Goal: Task Accomplishment & Management: Manage account settings

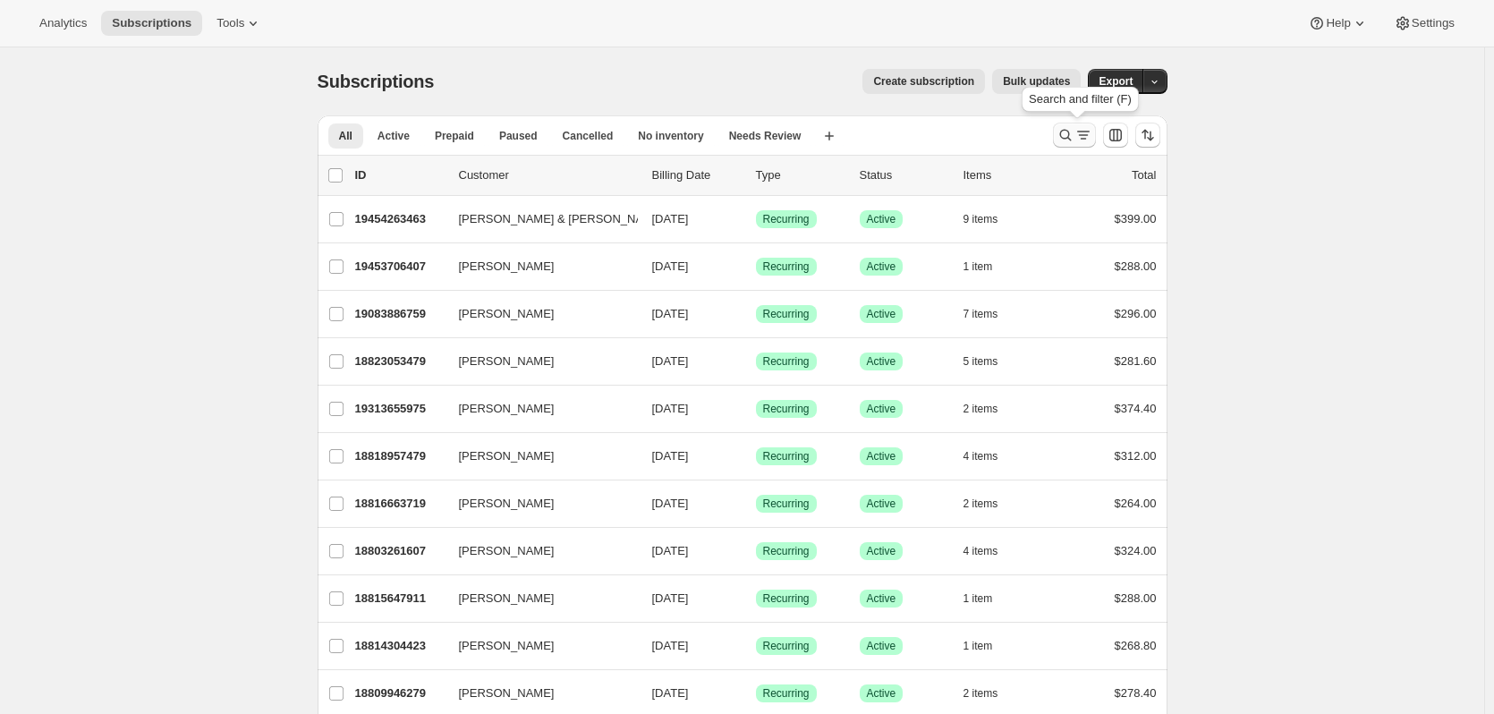
click at [1085, 135] on icon "Search and filter results" at bounding box center [1084, 135] width 18 height 18
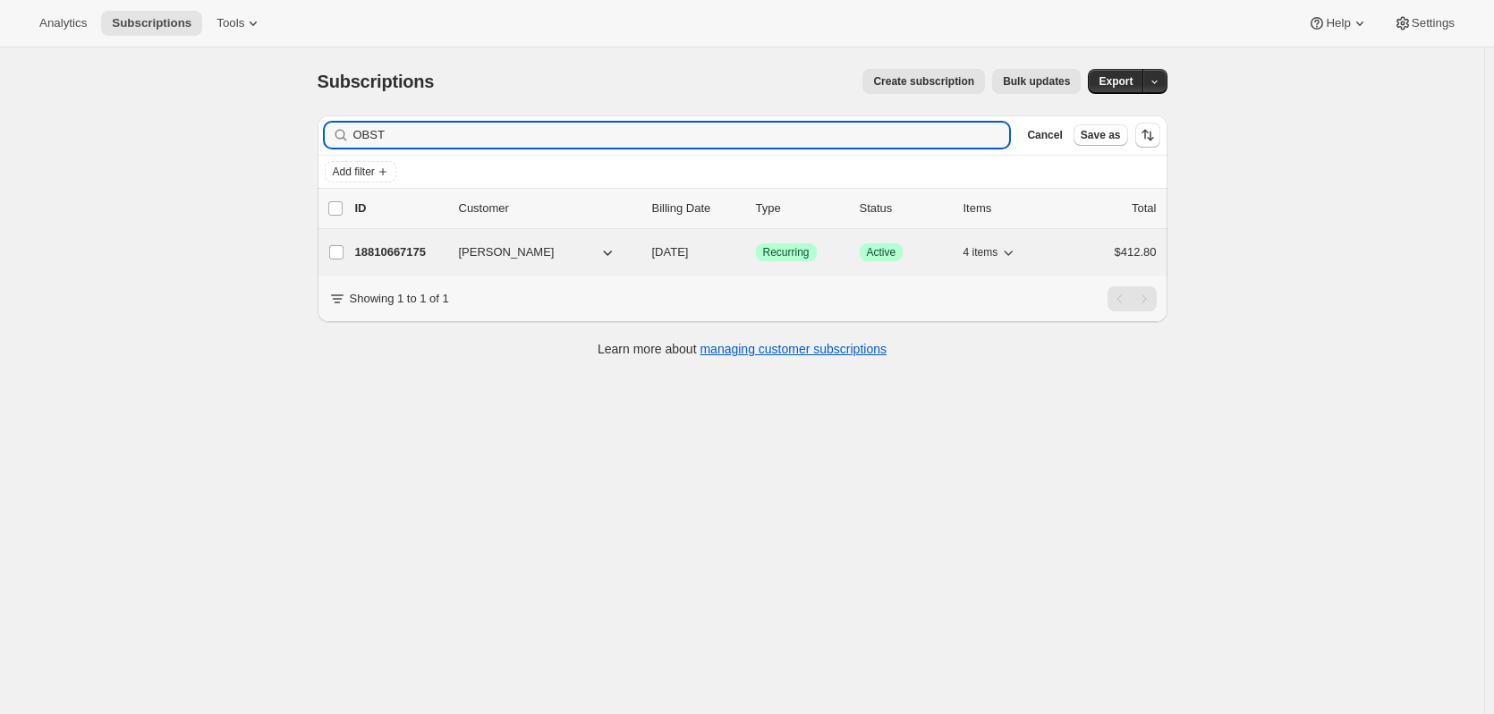
type input "OBST"
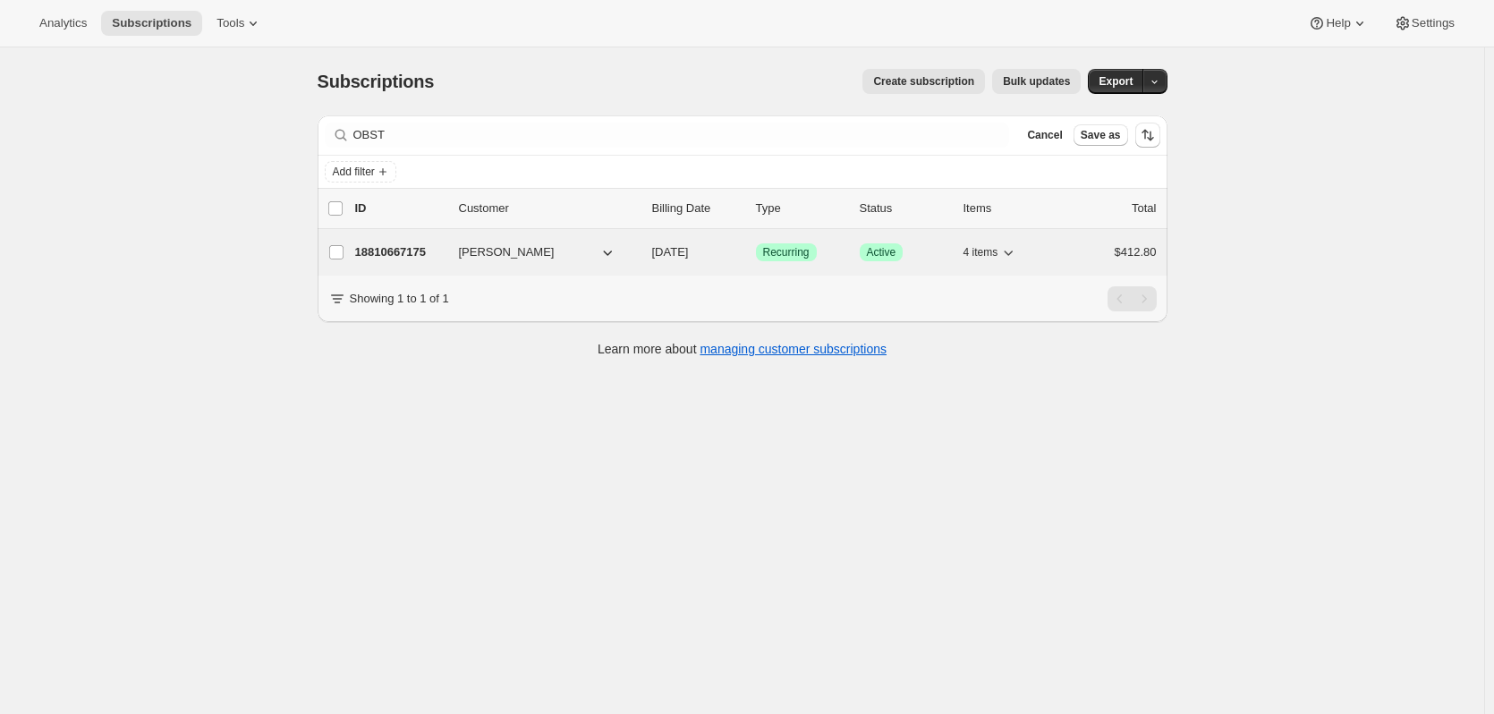
click at [377, 251] on p "18810667175" at bounding box center [399, 252] width 89 height 18
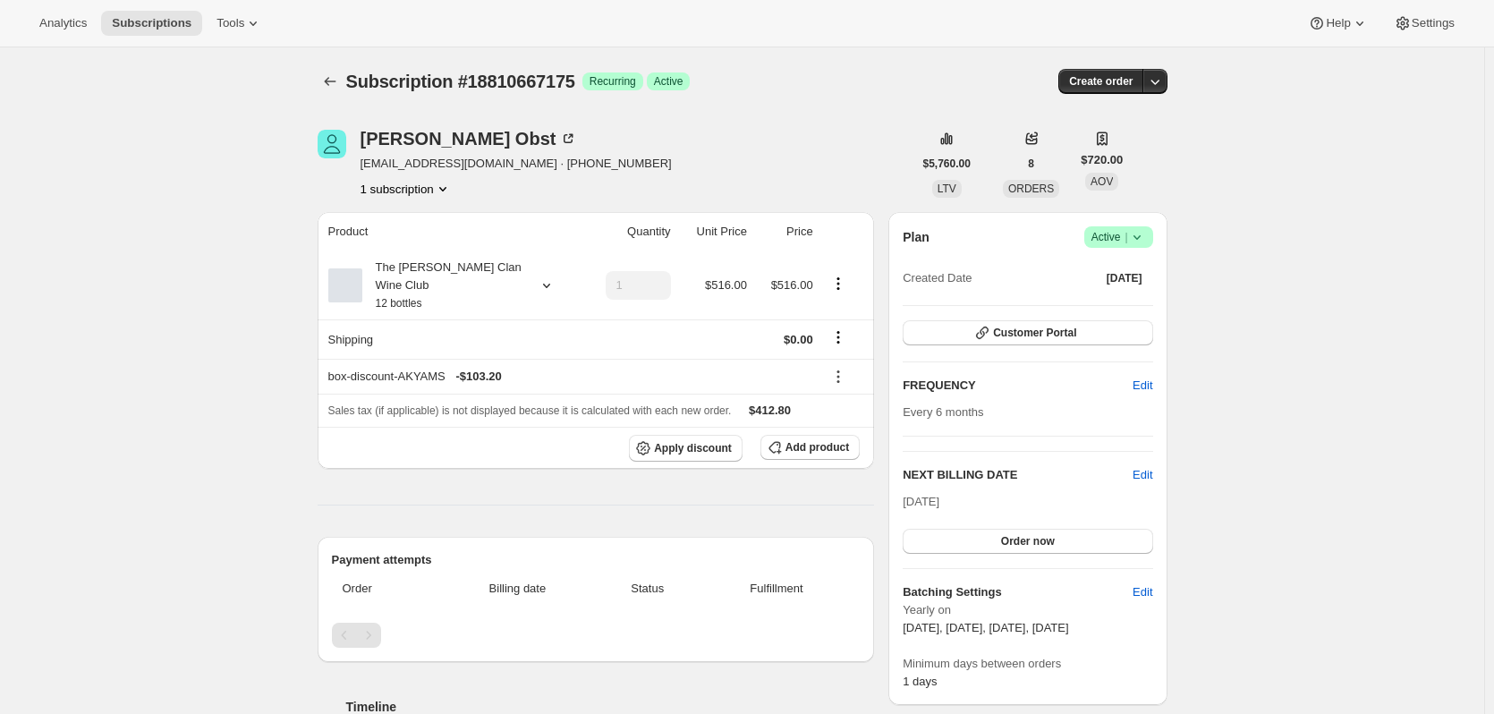
click at [1146, 236] on icon at bounding box center [1137, 237] width 18 height 18
click at [1106, 302] on span "Cancel subscription" at bounding box center [1124, 302] width 101 height 13
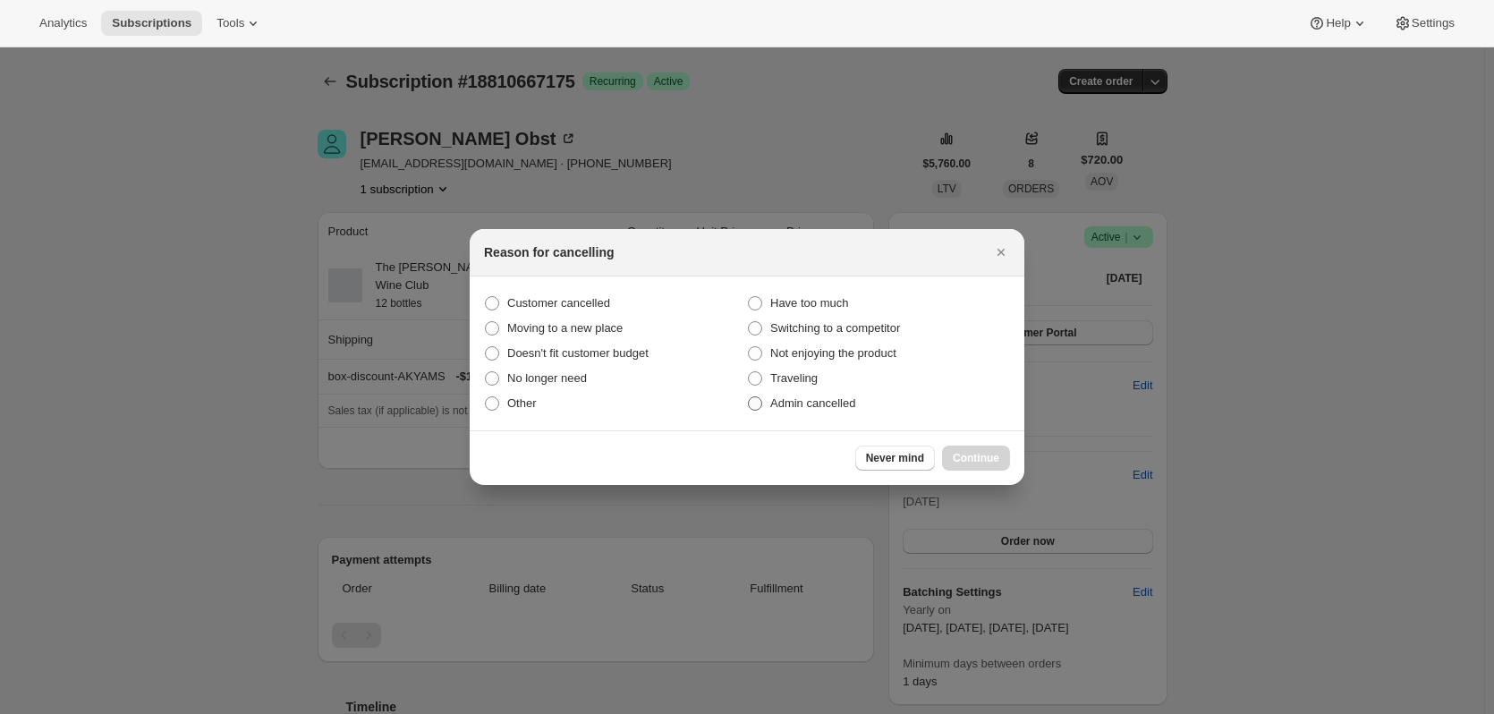
click at [780, 404] on span "Admin cancelled" at bounding box center [812, 402] width 85 height 13
click at [749, 397] on input "Admin cancelled" at bounding box center [748, 396] width 1 height 1
radio input "true"
click at [974, 458] on span "Continue" at bounding box center [976, 458] width 47 height 14
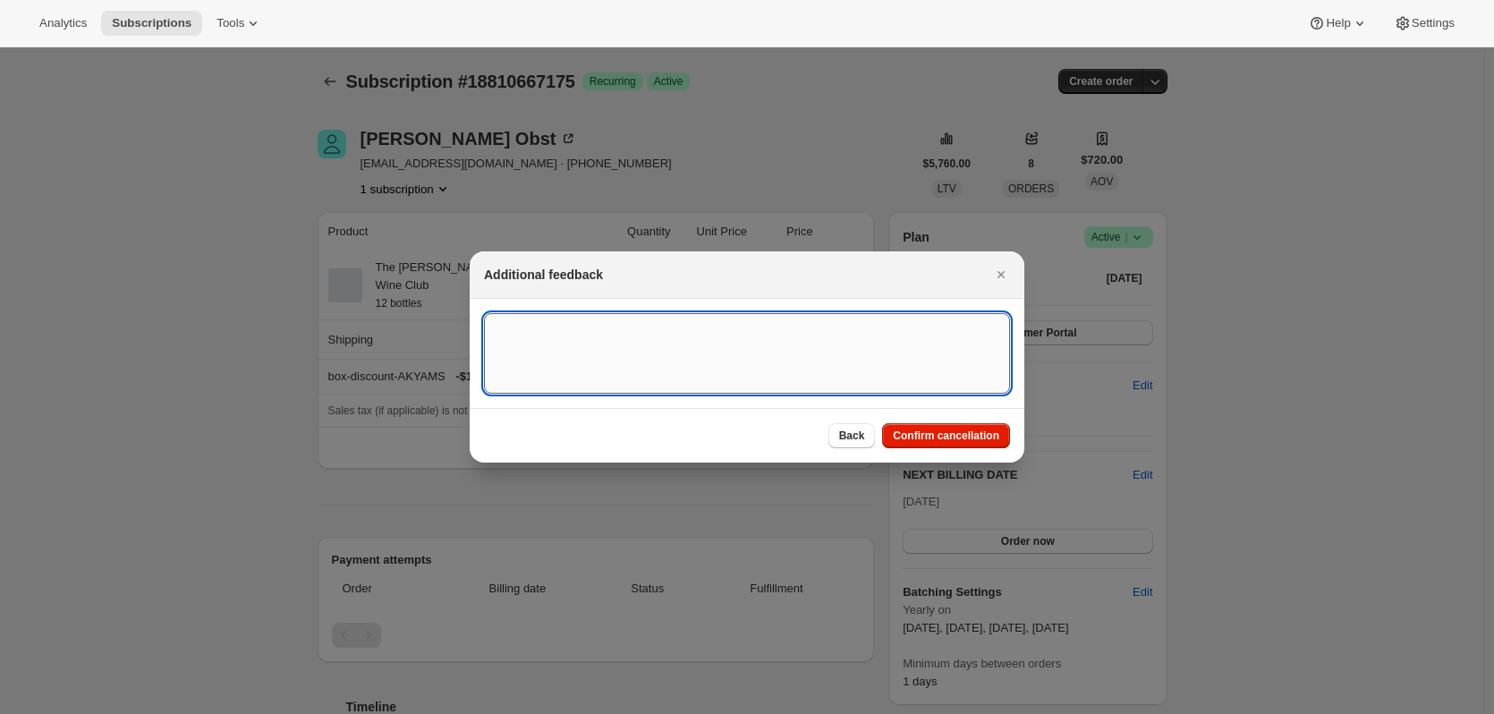
click at [693, 374] on textarea ":rc1:" at bounding box center [747, 353] width 526 height 81
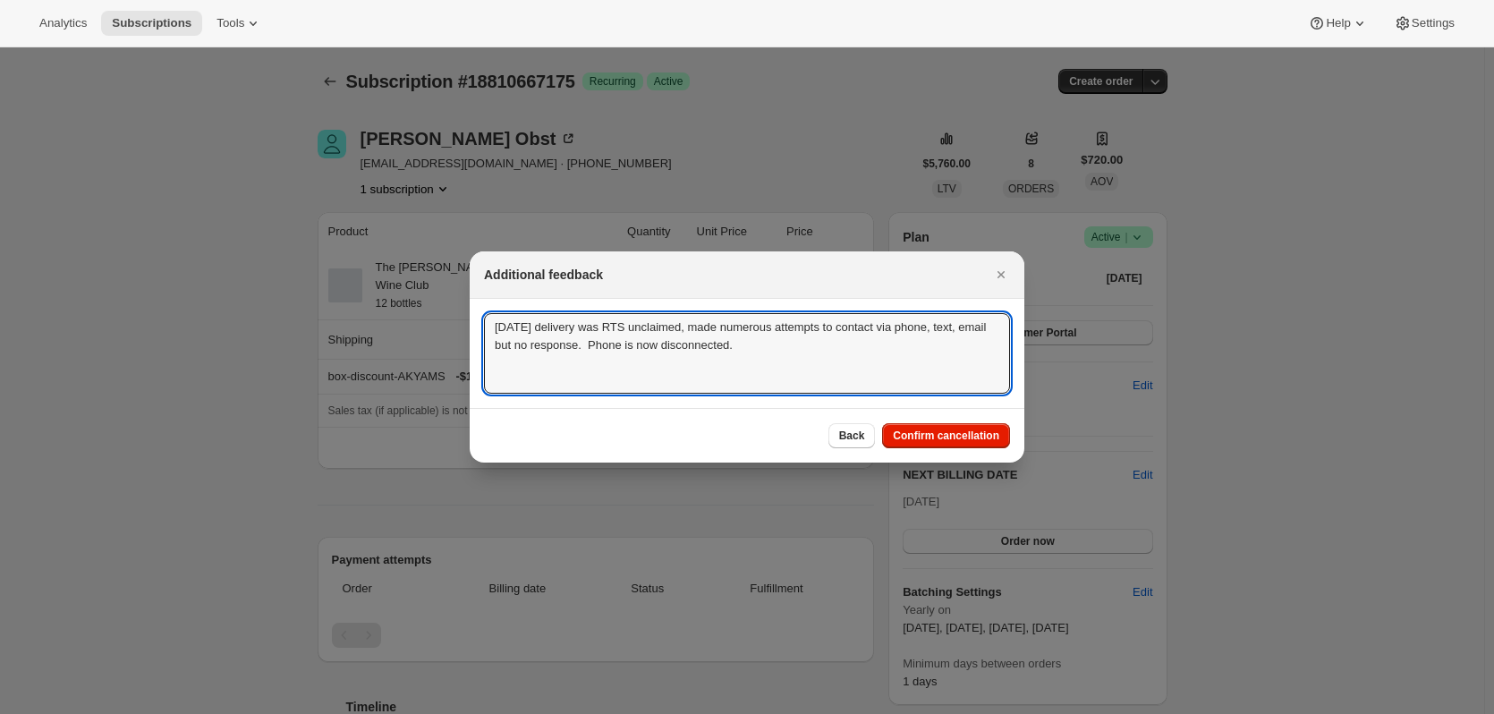
drag, startPoint x: 746, startPoint y: 355, endPoint x: 463, endPoint y: 322, distance: 285.6
type textarea "May 2025 delivery was RTS unclaimed, made numerous attempts to contact via phon…"
click at [903, 437] on span "Confirm cancellation" at bounding box center [946, 436] width 106 height 14
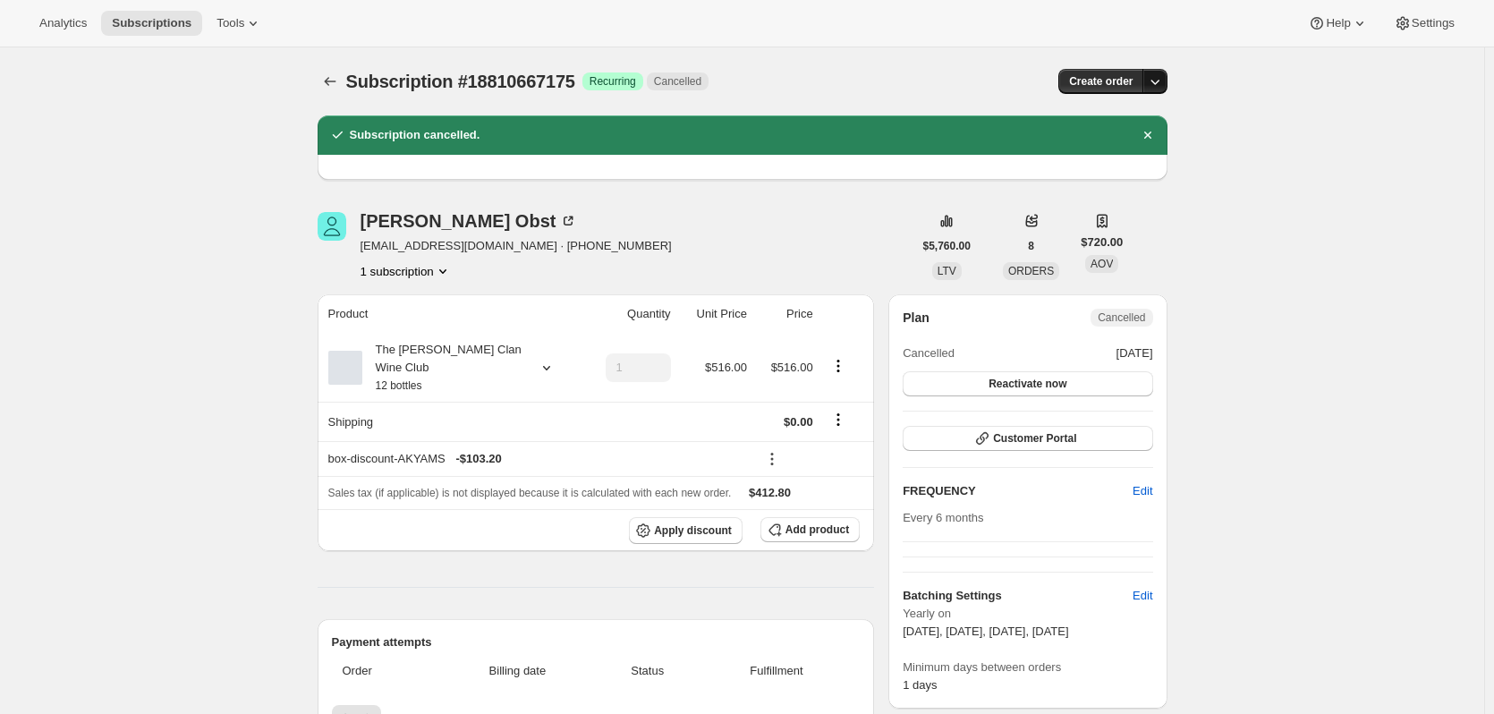
click at [1158, 78] on icon "button" at bounding box center [1155, 81] width 18 height 18
click at [819, 72] on div "Subscription #18810667175 Success Recurring Cancelled" at bounding box center [609, 81] width 527 height 25
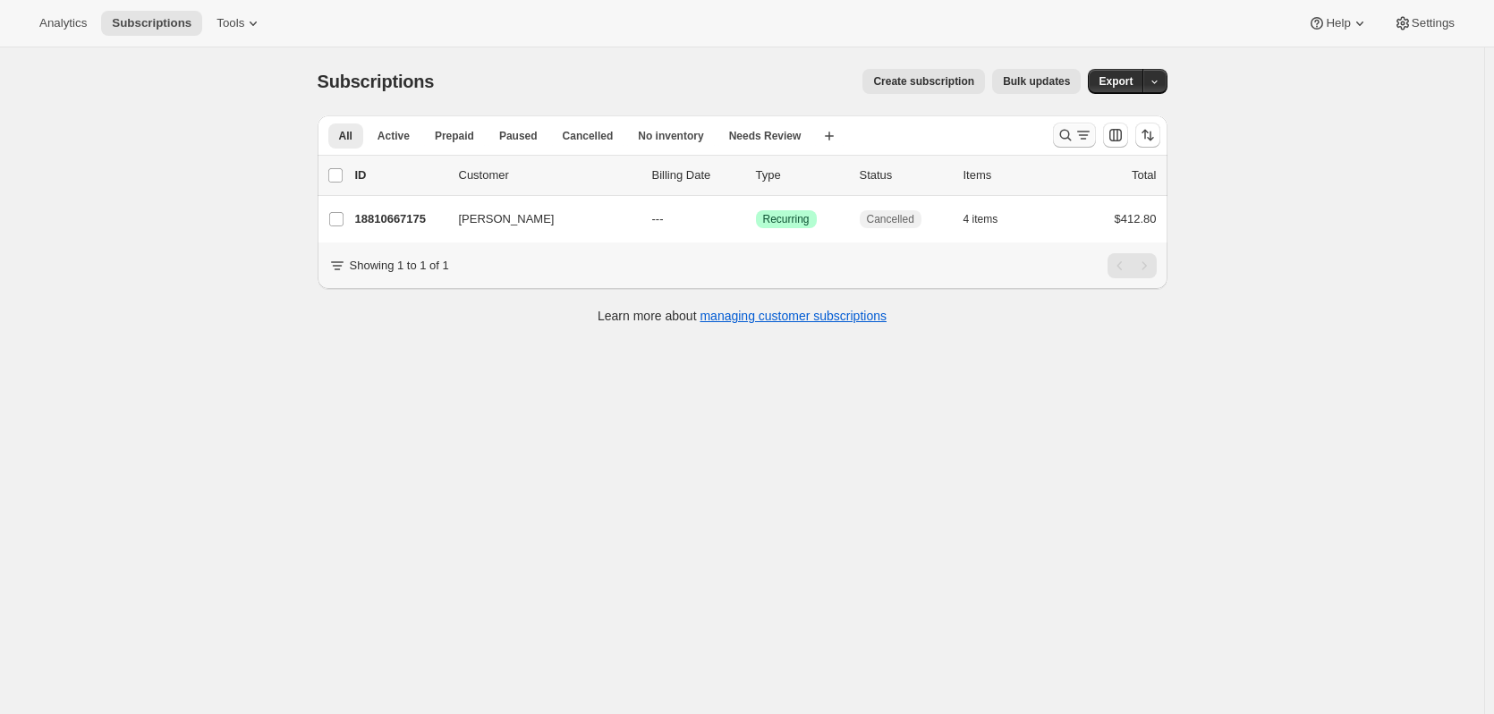
click at [1062, 130] on icon "Search and filter results" at bounding box center [1066, 135] width 18 height 18
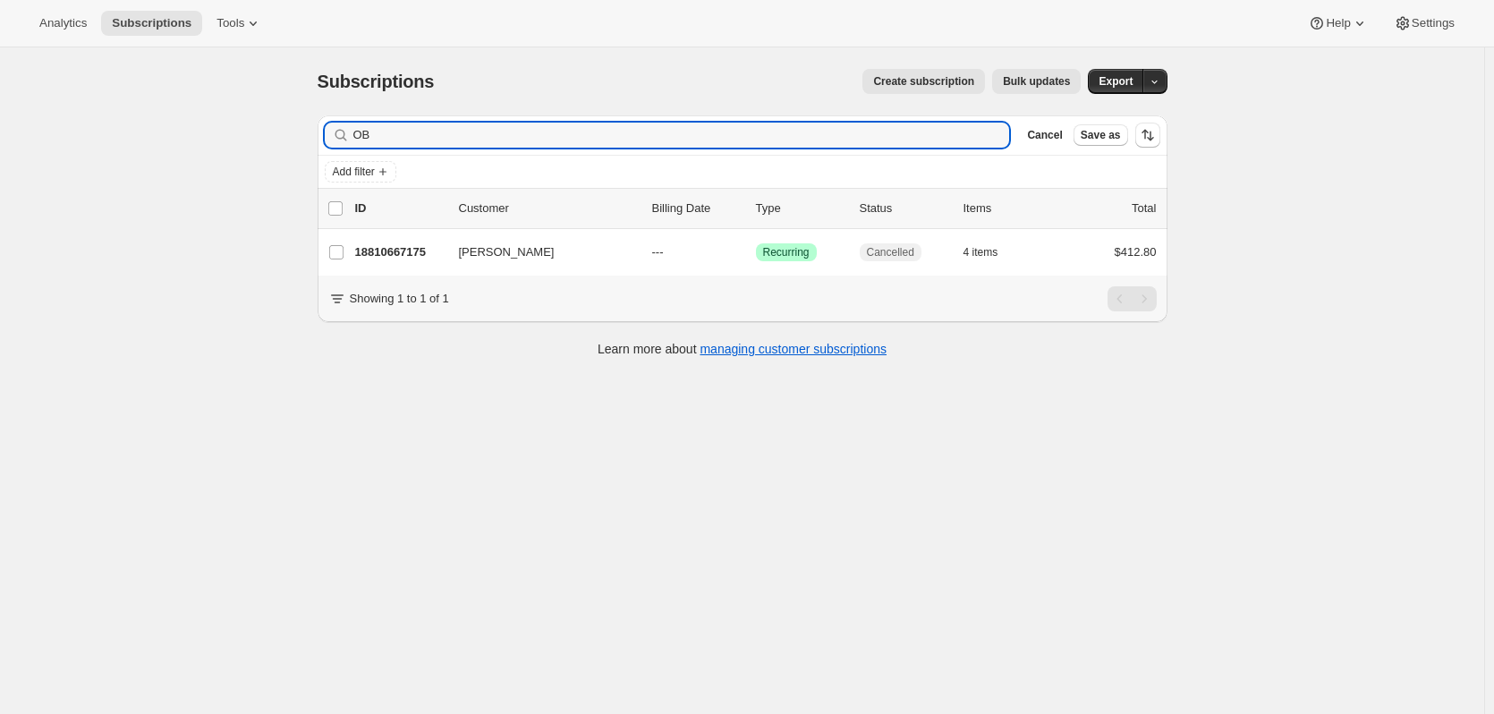
type input "O"
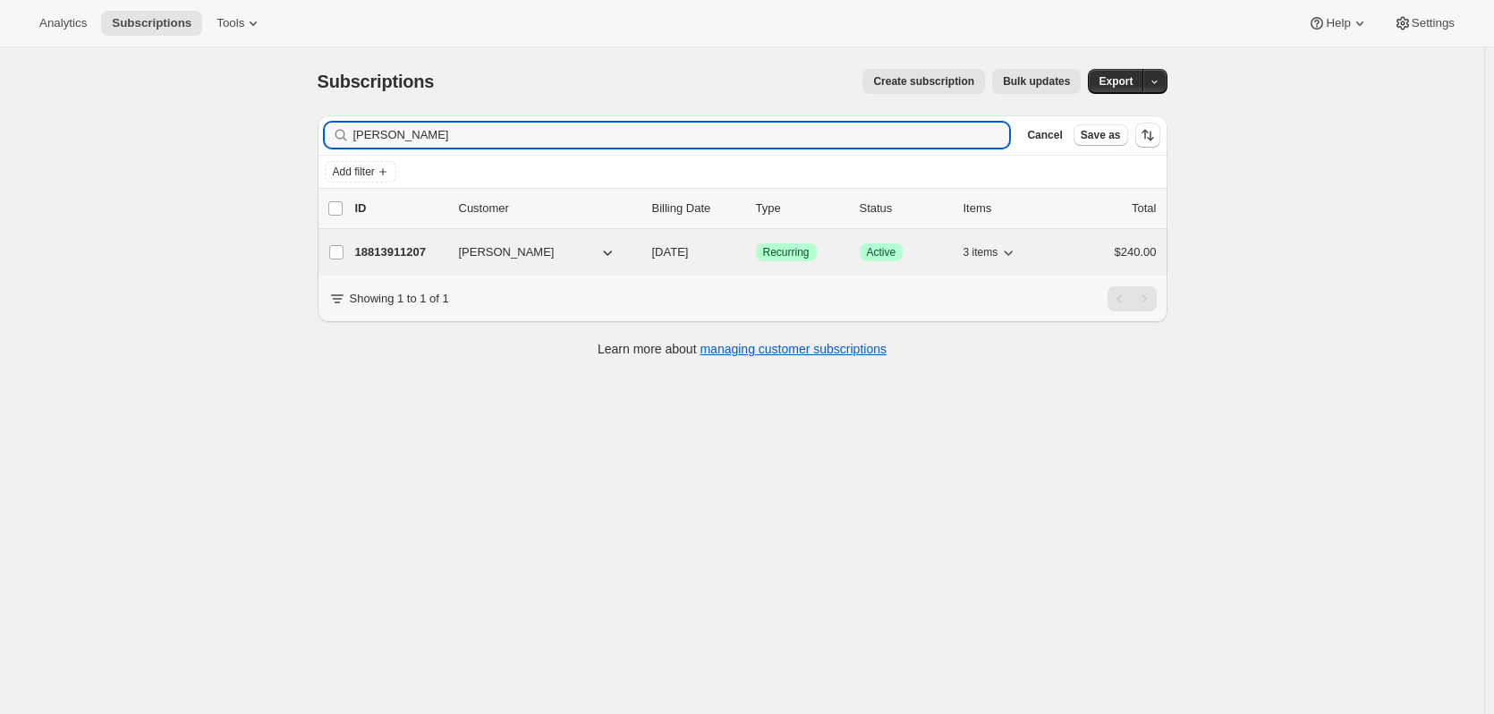
type input "[PERSON_NAME]"
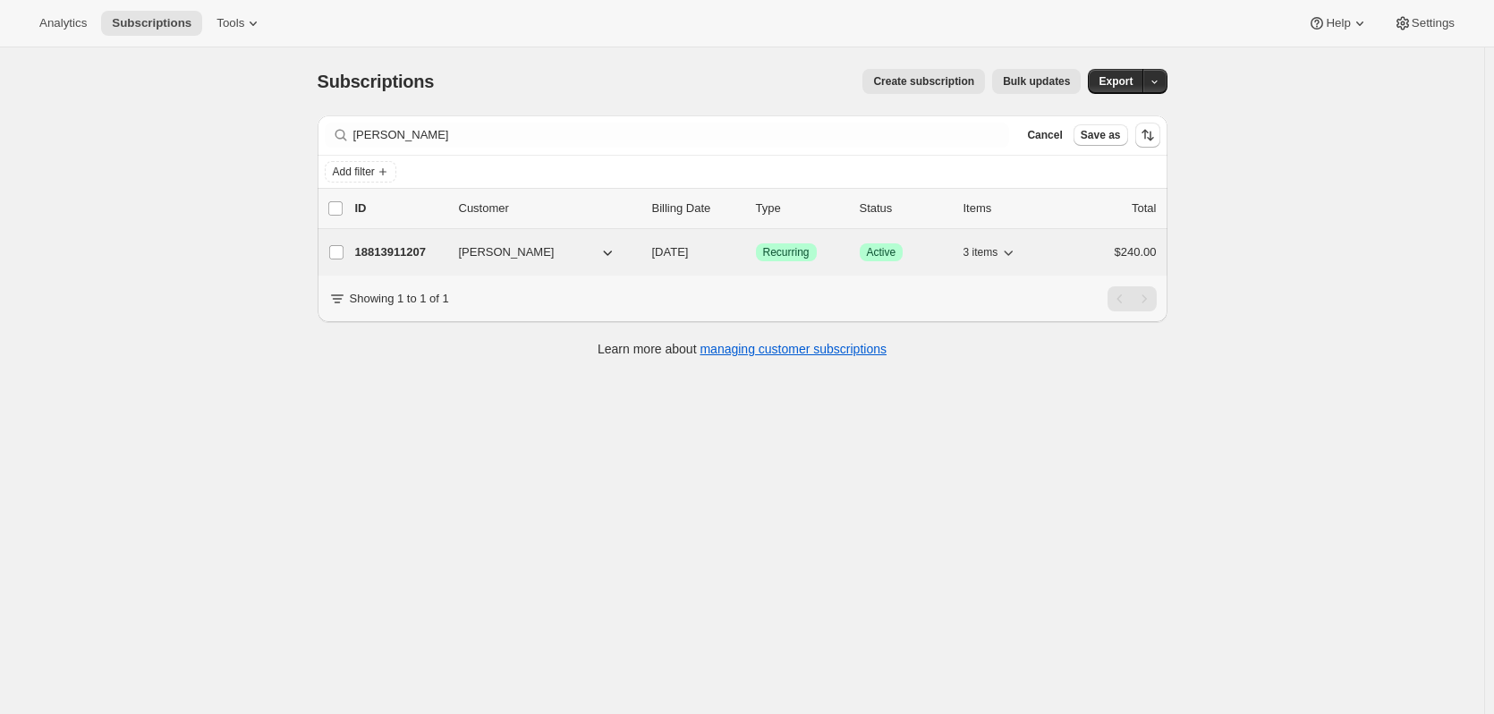
click at [403, 255] on p "18813911207" at bounding box center [399, 252] width 89 height 18
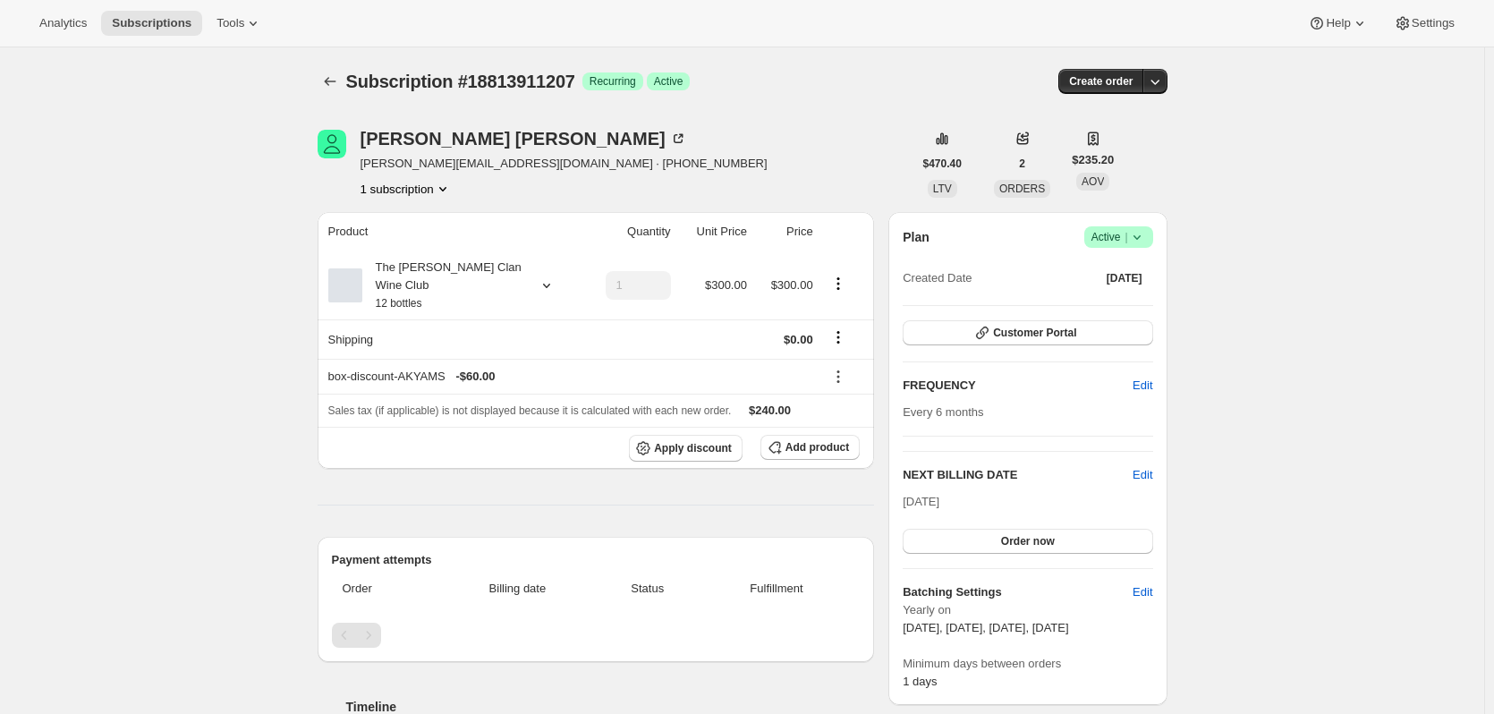
click at [1145, 237] on icon at bounding box center [1137, 237] width 18 height 18
click at [1116, 296] on span "Cancel subscription" at bounding box center [1124, 302] width 101 height 13
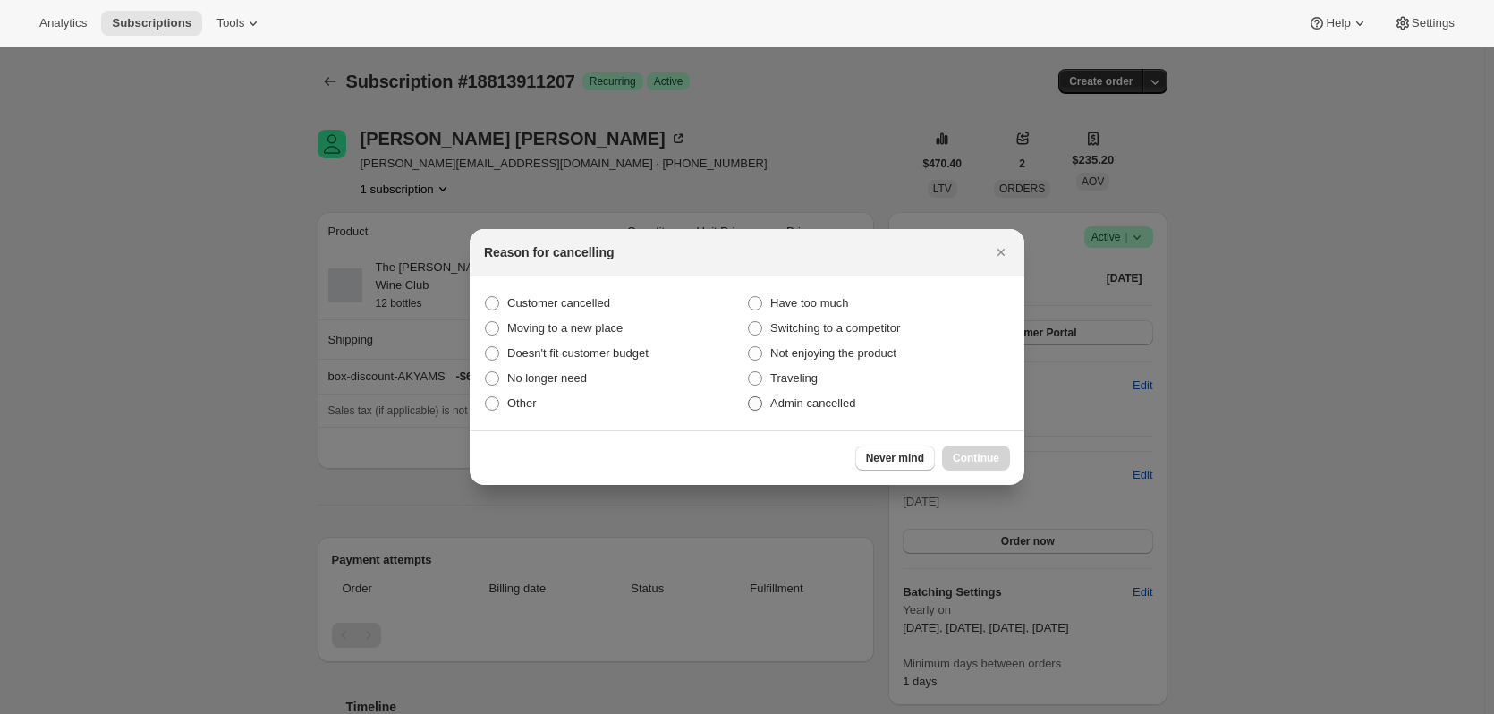
click at [795, 405] on span "Admin cancelled" at bounding box center [812, 402] width 85 height 13
click at [749, 397] on input "Admin cancelled" at bounding box center [748, 396] width 1 height 1
radio input "true"
click at [949, 456] on button "Continue" at bounding box center [976, 458] width 68 height 25
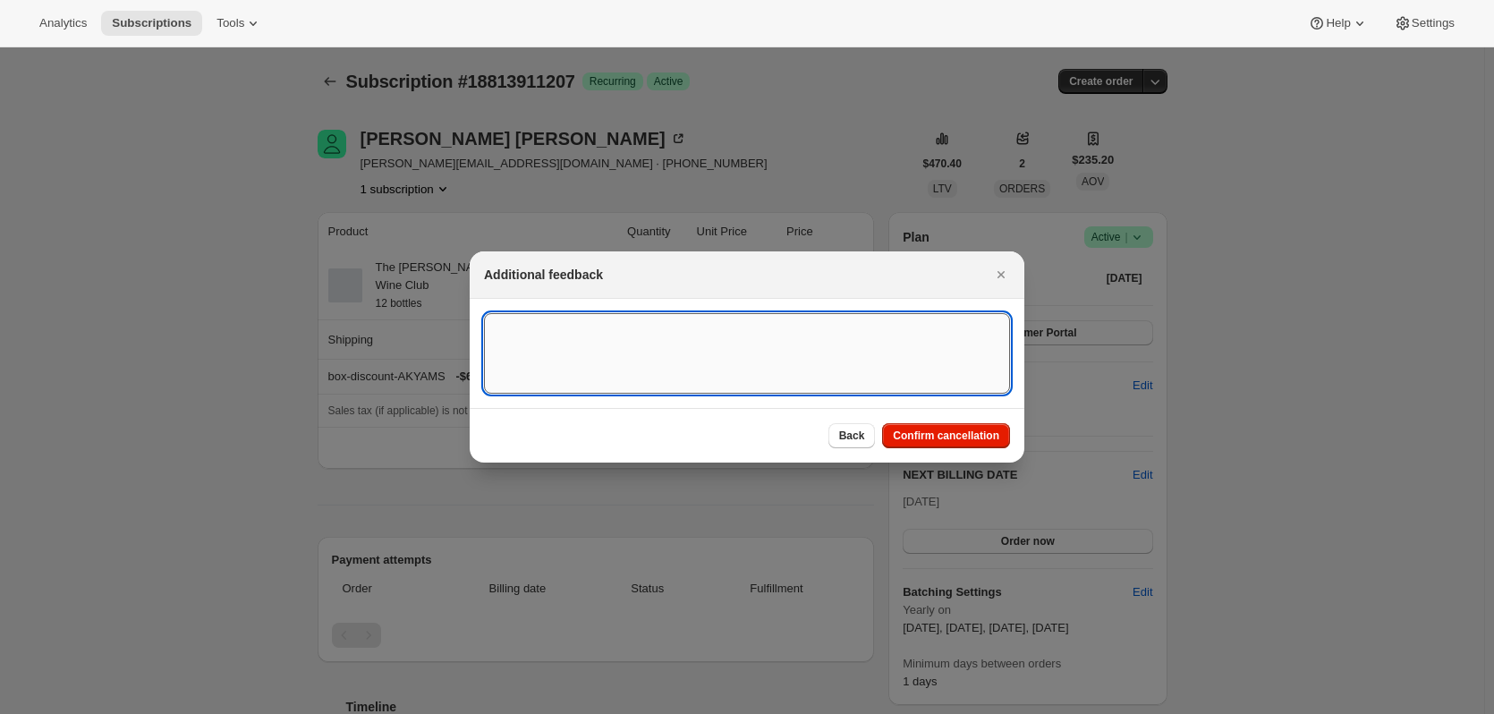
click at [559, 366] on textarea ":r38:" at bounding box center [747, 353] width 526 height 81
paste textarea "Dear All Please unsubscribe us from the [PERSON_NAME] Club. We have appreciated…"
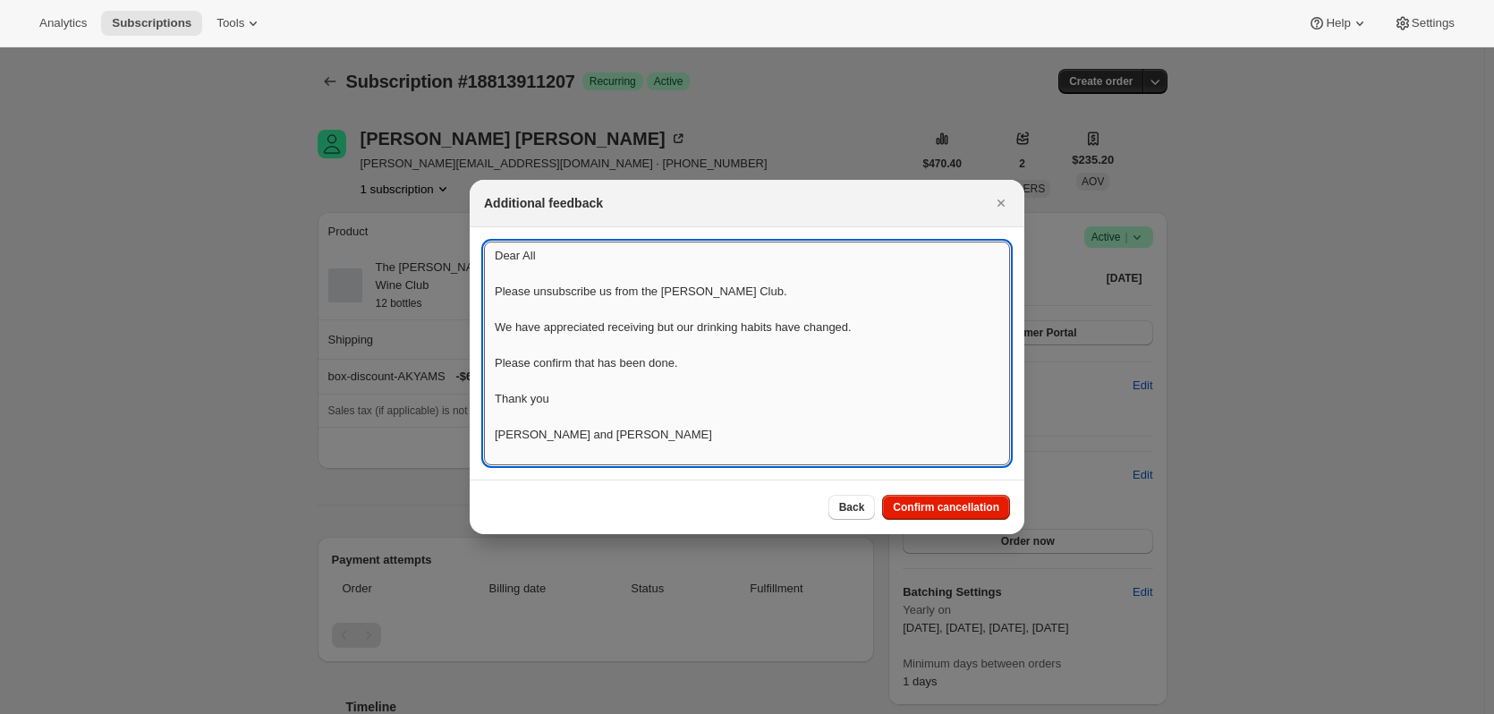
scroll to position [2, 0]
click at [495, 249] on textarea "Dear All Please unsubscribe us from the [PERSON_NAME] Club. We have appreciated…" at bounding box center [747, 354] width 526 height 224
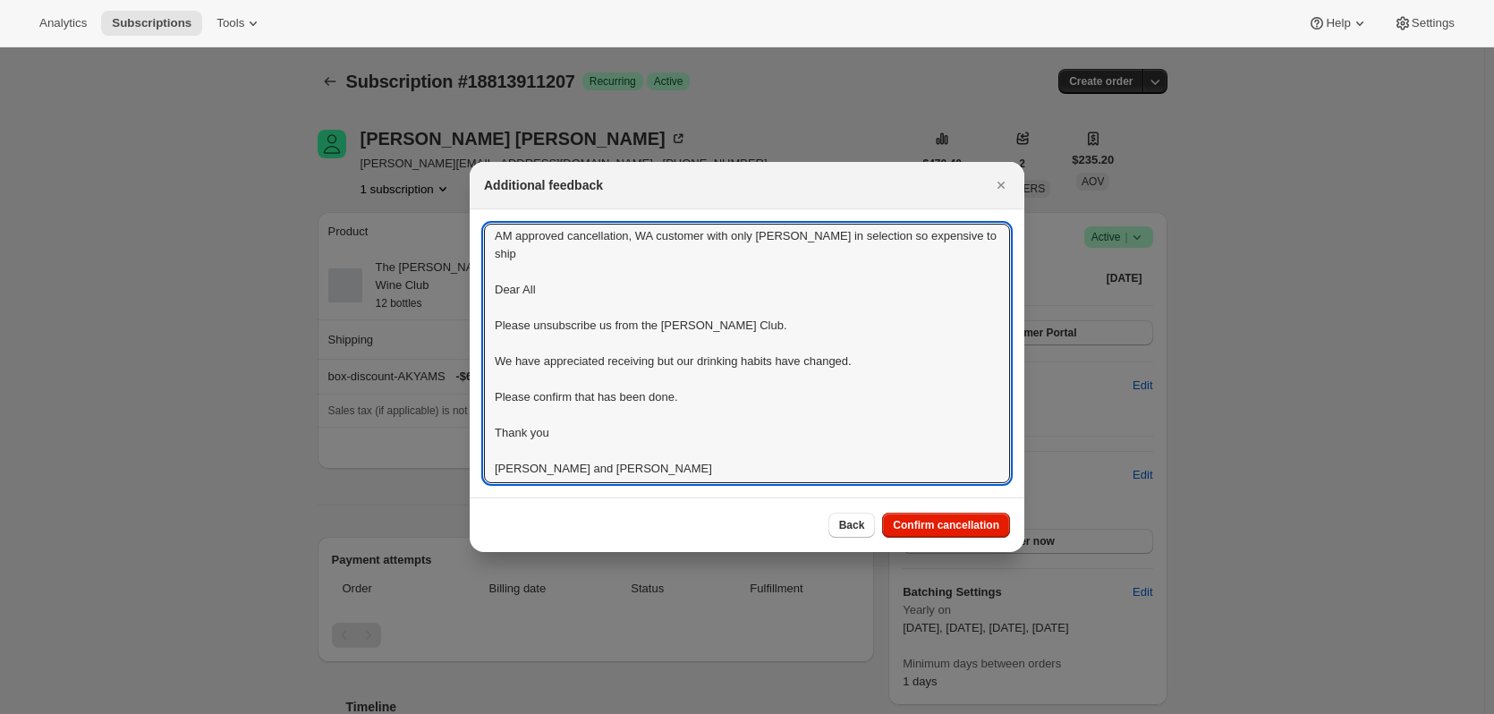
scroll to position [0, 0]
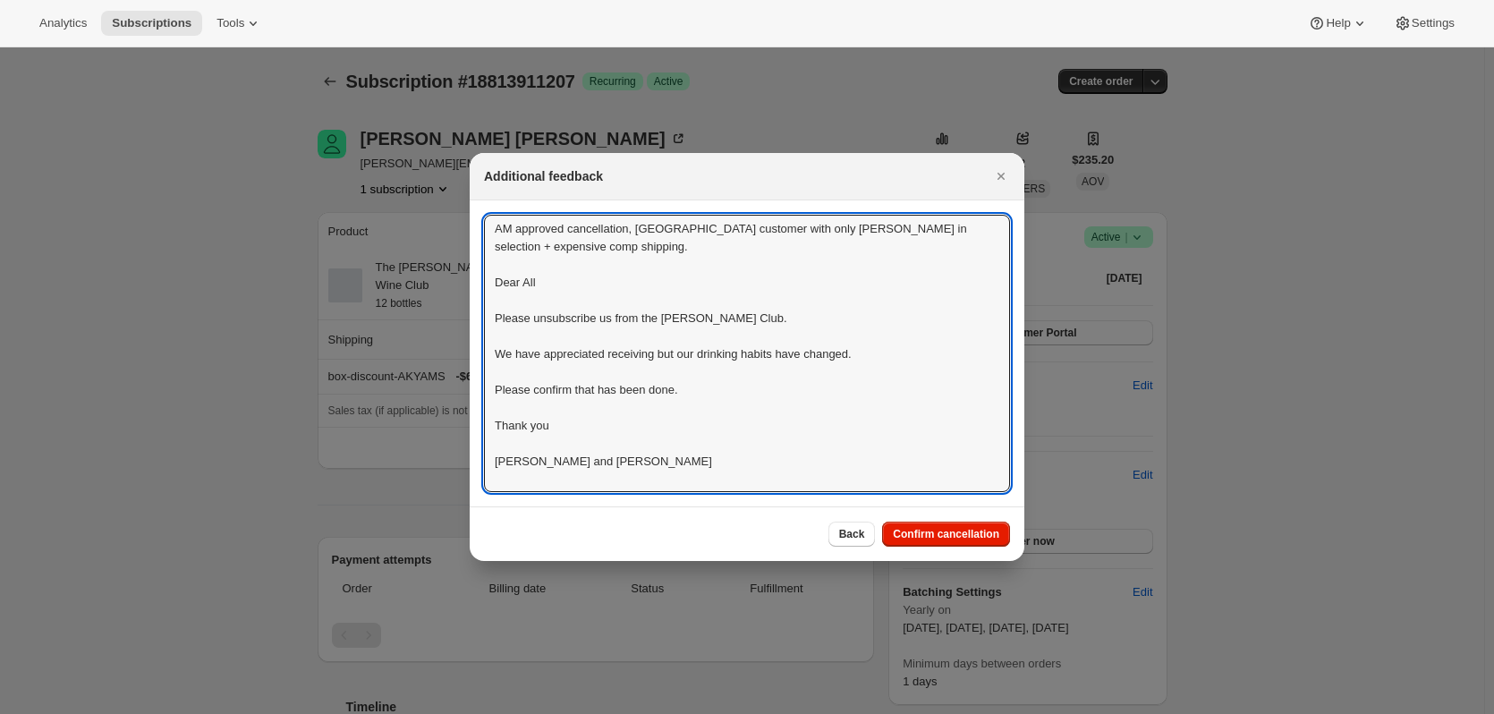
drag, startPoint x: 1000, startPoint y: 227, endPoint x: 356, endPoint y: 192, distance: 645.3
type textarea "AM approved cancellation, [GEOGRAPHIC_DATA] customer with only [PERSON_NAME] in…"
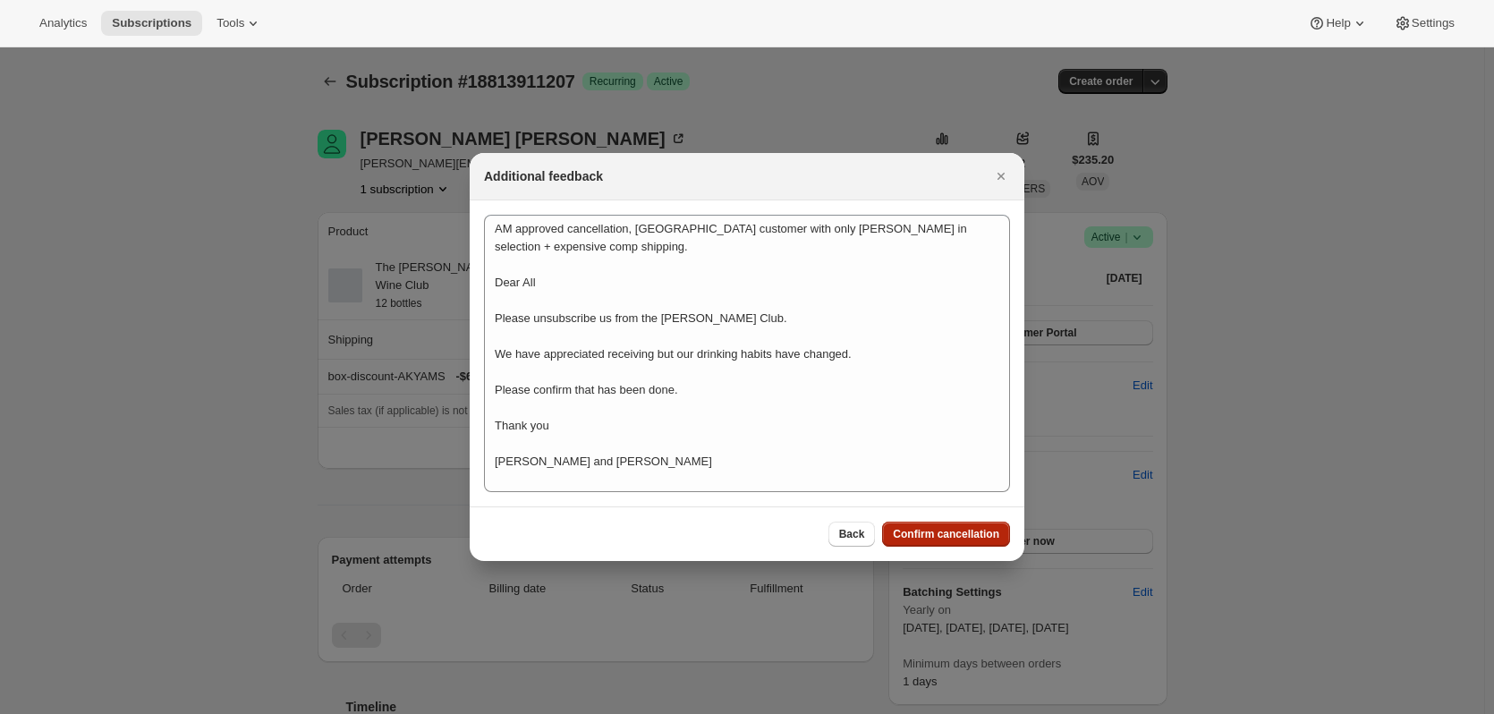
click at [922, 537] on span "Confirm cancellation" at bounding box center [946, 534] width 106 height 14
